Goal: Task Accomplishment & Management: Manage account settings

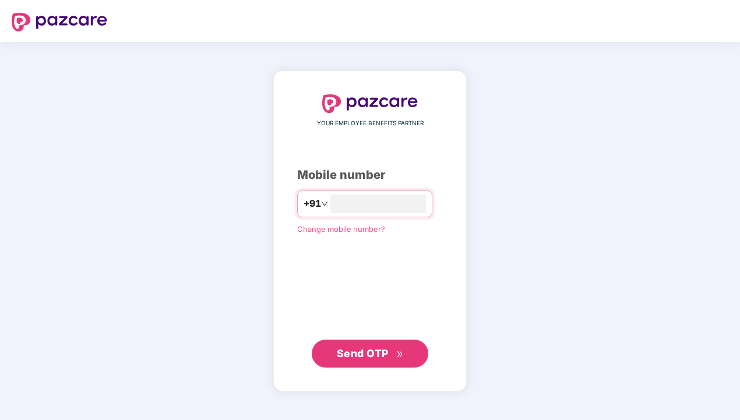
type input "**********"
click at [370, 356] on span "Send OTP" at bounding box center [363, 353] width 52 height 12
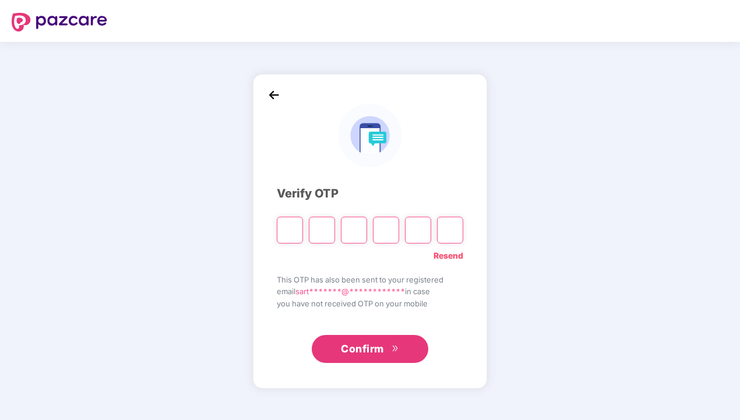
type input "*"
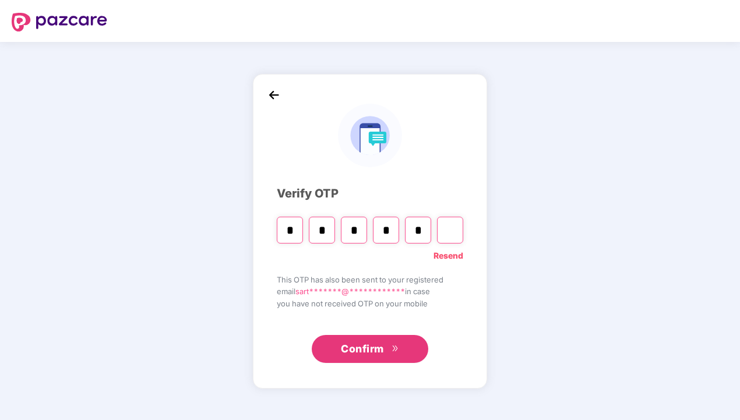
type input "*"
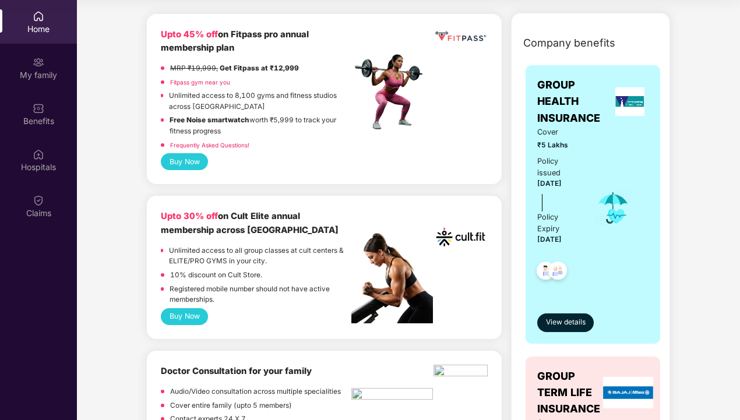
scroll to position [142, 0]
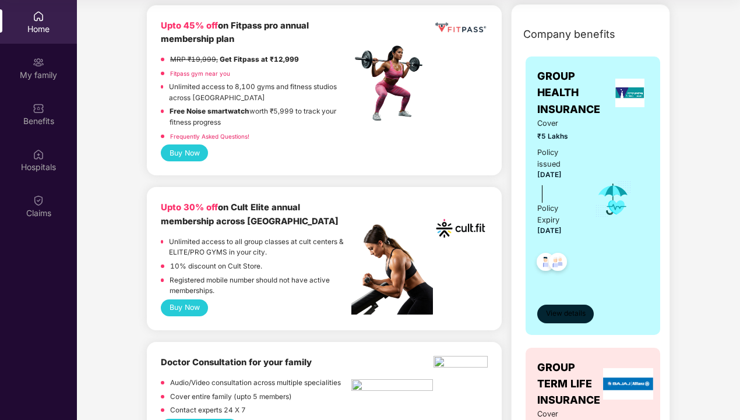
click at [573, 316] on span "View details" at bounding box center [566, 313] width 40 height 11
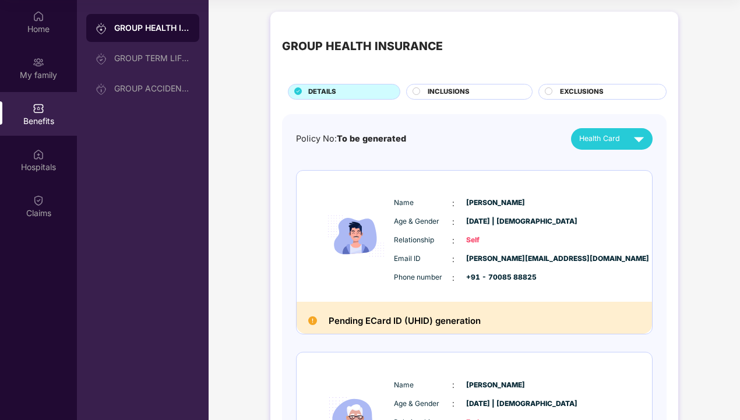
click at [482, 86] on div "INCLUSIONS" at bounding box center [469, 92] width 127 height 16
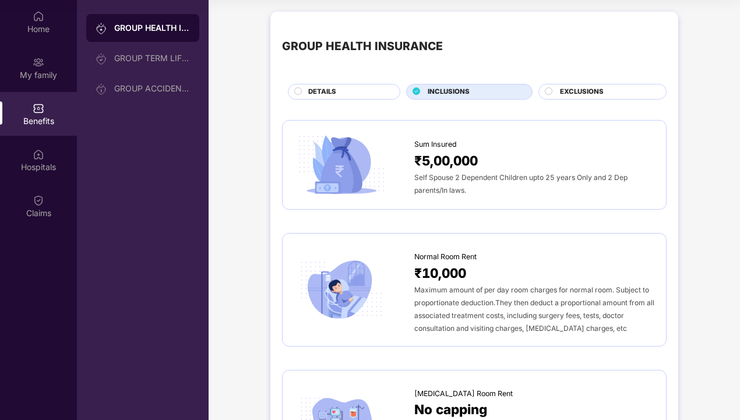
click at [578, 94] on span "EXCLUSIONS" at bounding box center [582, 92] width 44 height 10
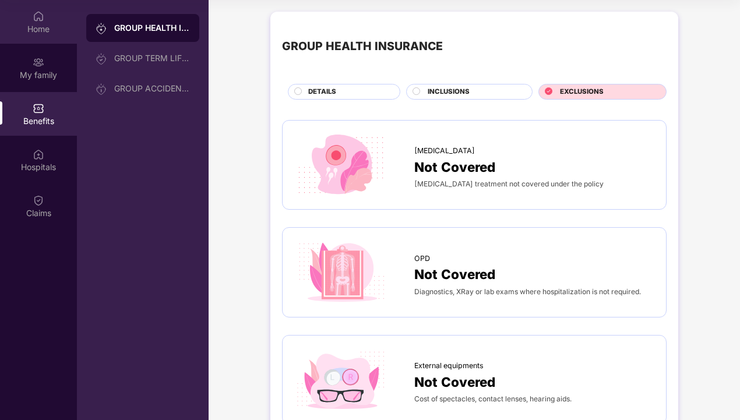
click at [43, 36] on div "Home" at bounding box center [38, 22] width 77 height 44
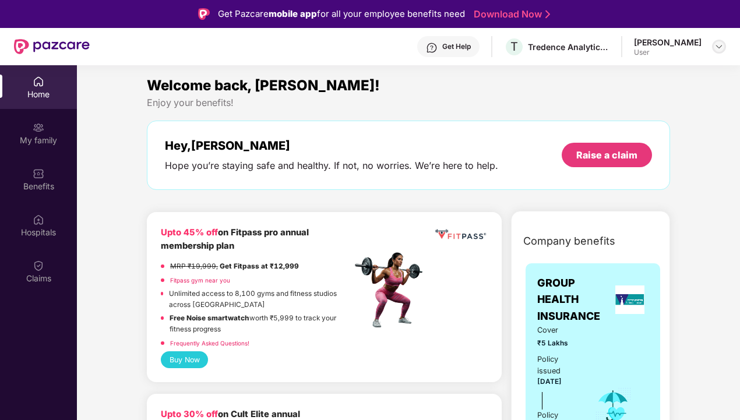
click at [720, 43] on img at bounding box center [719, 46] width 9 height 9
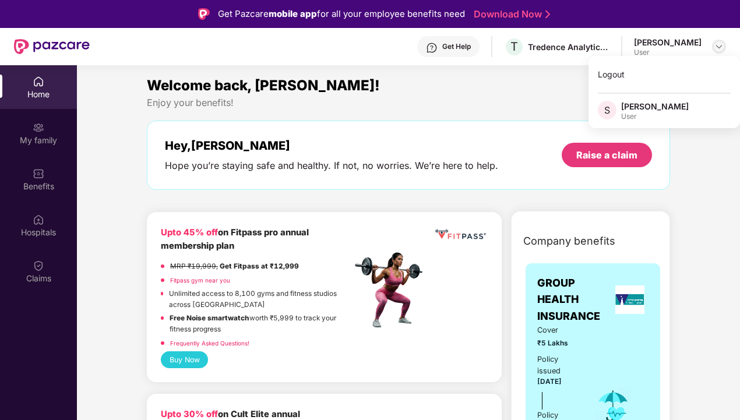
click at [720, 43] on img at bounding box center [719, 46] width 9 height 9
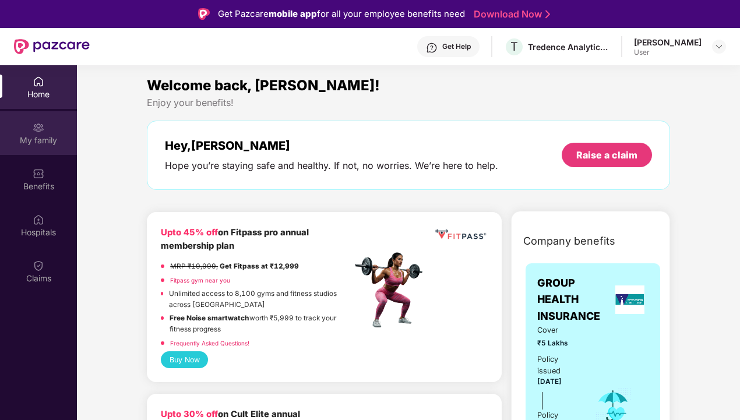
click at [22, 146] on div "My family" at bounding box center [38, 133] width 77 height 44
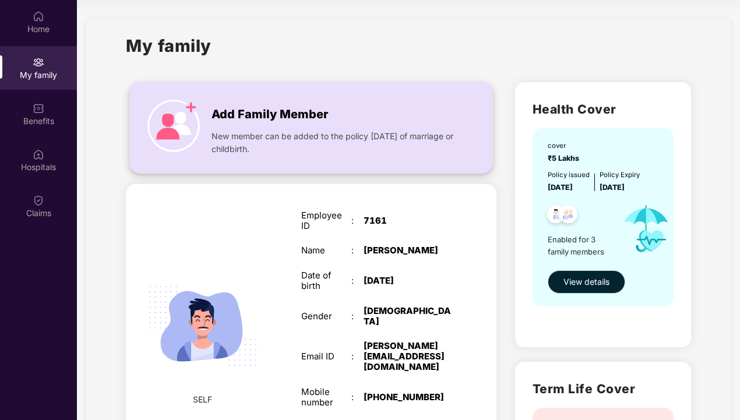
click at [320, 147] on span "New member can be added to the policy [DATE] of marriage or childbirth." at bounding box center [334, 143] width 245 height 26
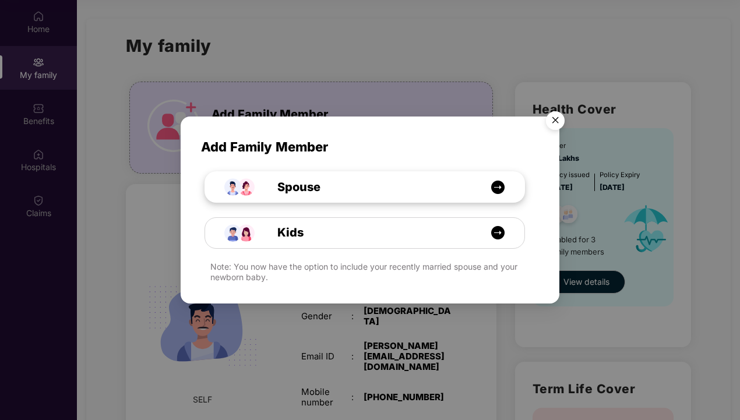
click at [344, 192] on div "Spouse" at bounding box center [371, 187] width 240 height 18
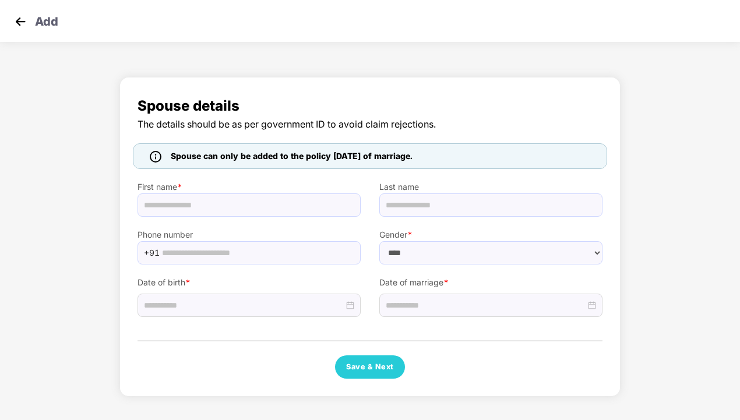
select select "******"
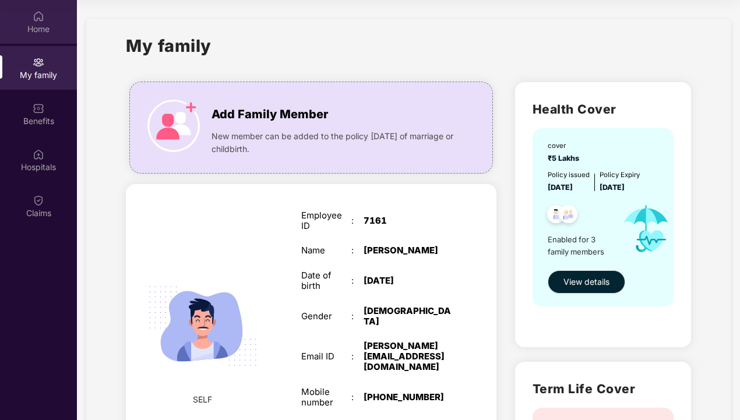
click at [68, 38] on div "Home" at bounding box center [38, 22] width 77 height 44
